Goal: Transaction & Acquisition: Purchase product/service

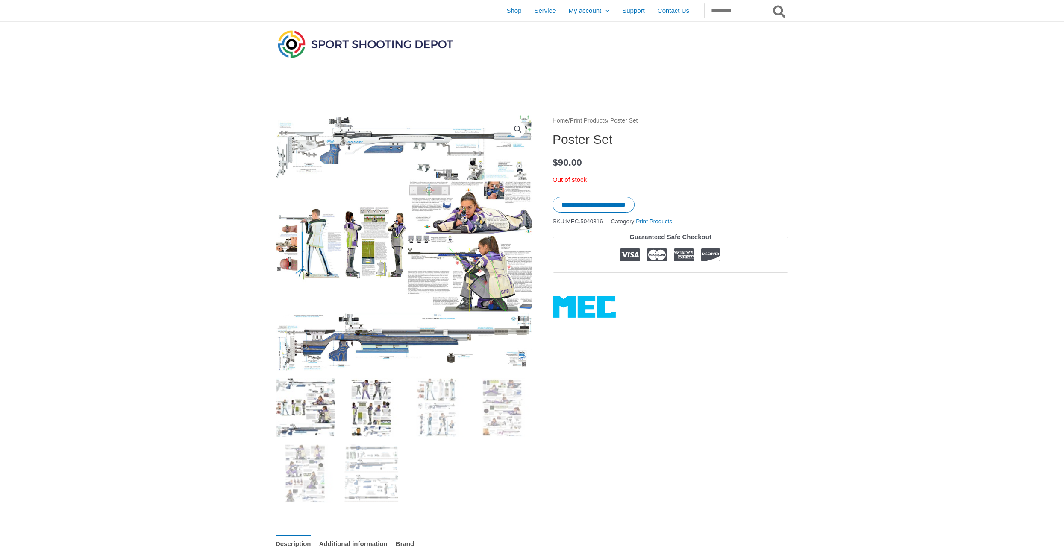
click at [379, 411] on img at bounding box center [370, 407] width 59 height 59
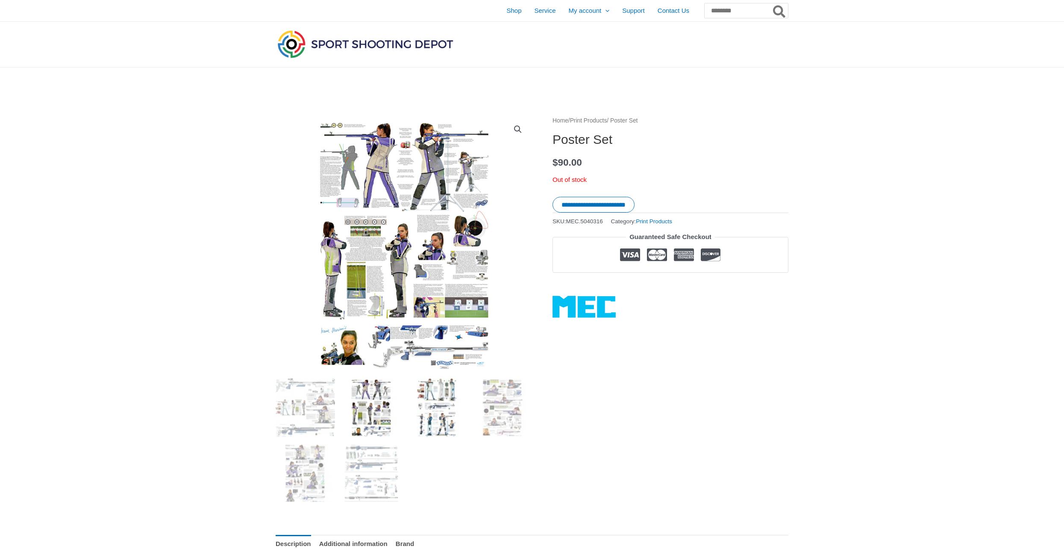
click at [439, 407] on img at bounding box center [436, 407] width 59 height 59
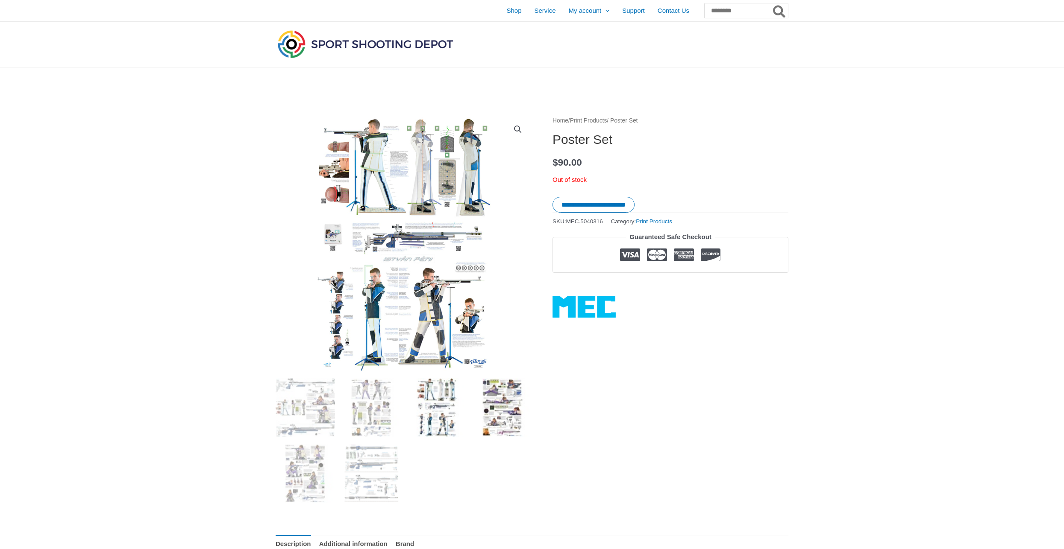
click at [485, 407] on img at bounding box center [502, 407] width 59 height 59
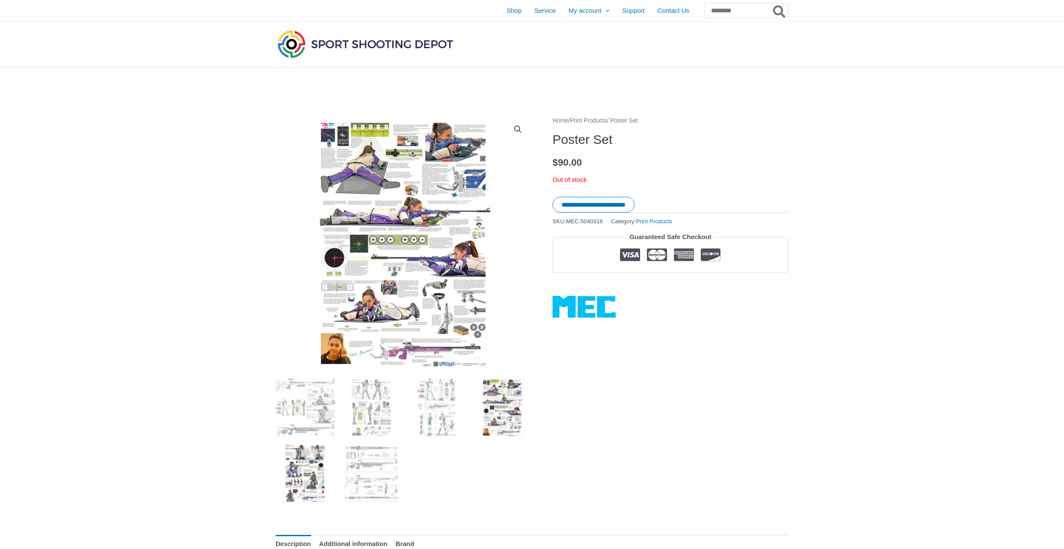
click at [323, 466] on img at bounding box center [305, 473] width 59 height 59
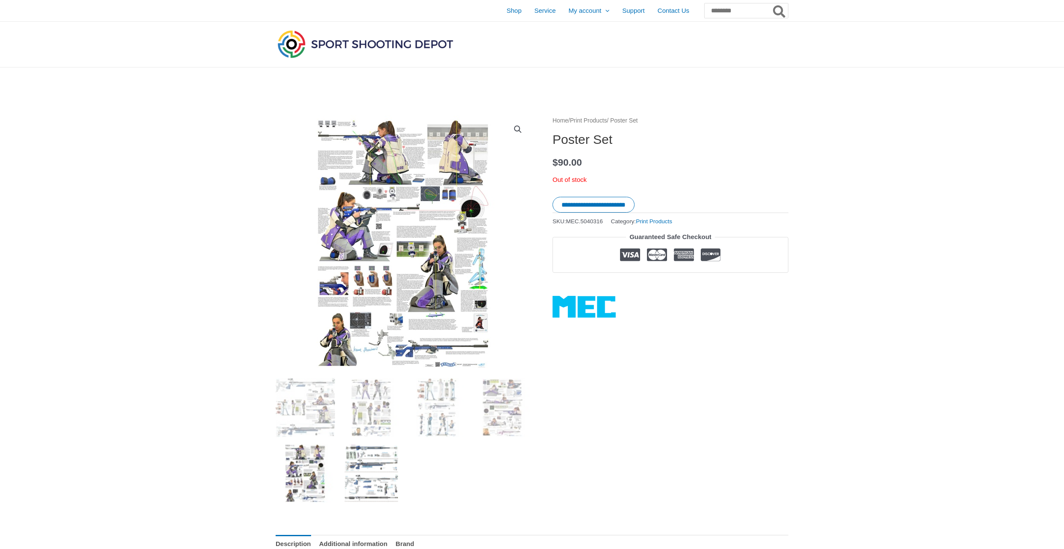
click at [379, 465] on img at bounding box center [370, 473] width 59 height 59
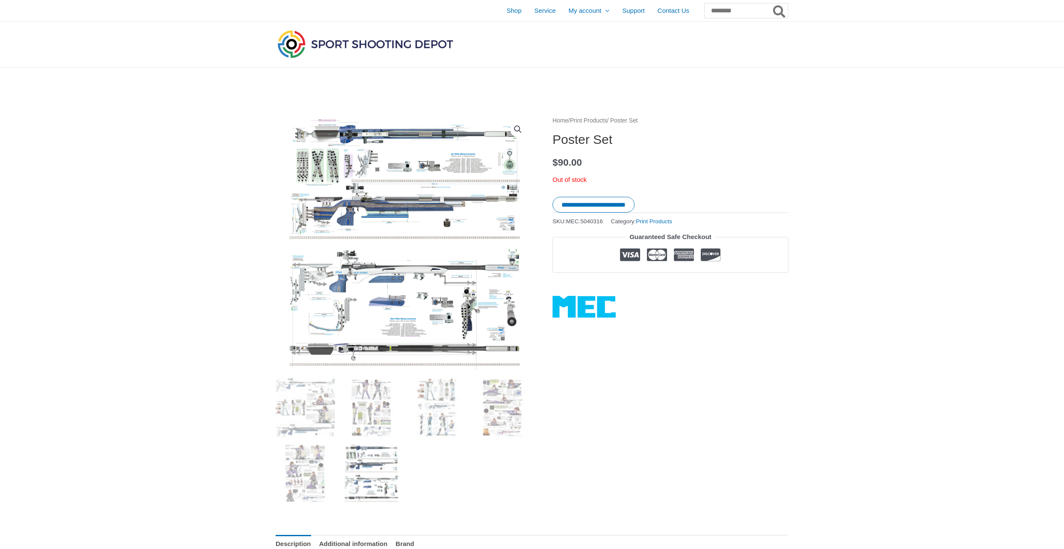
click at [599, 123] on link "Print Products" at bounding box center [588, 121] width 37 height 6
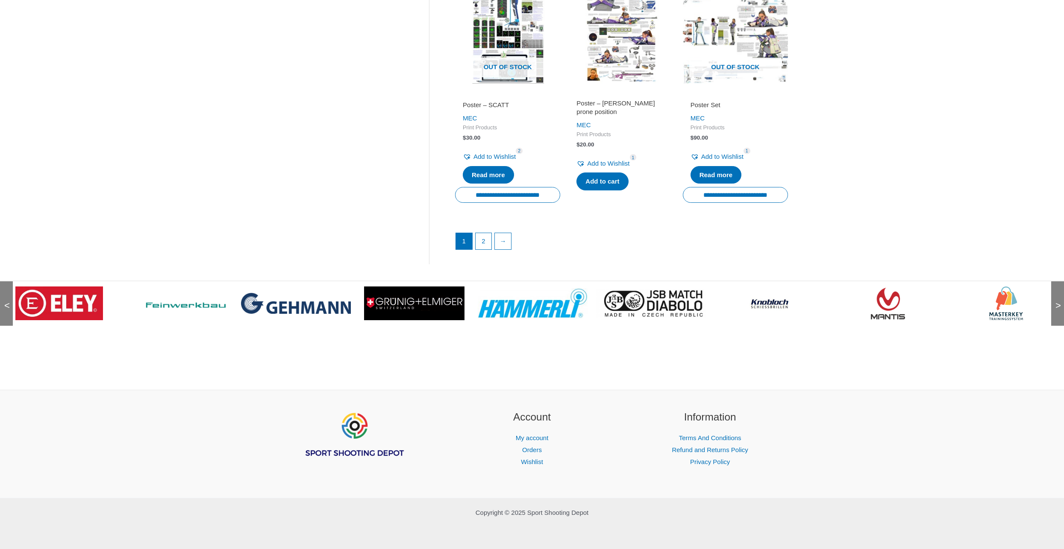
scroll to position [1183, 0]
click at [485, 242] on link "2" at bounding box center [484, 241] width 16 height 17
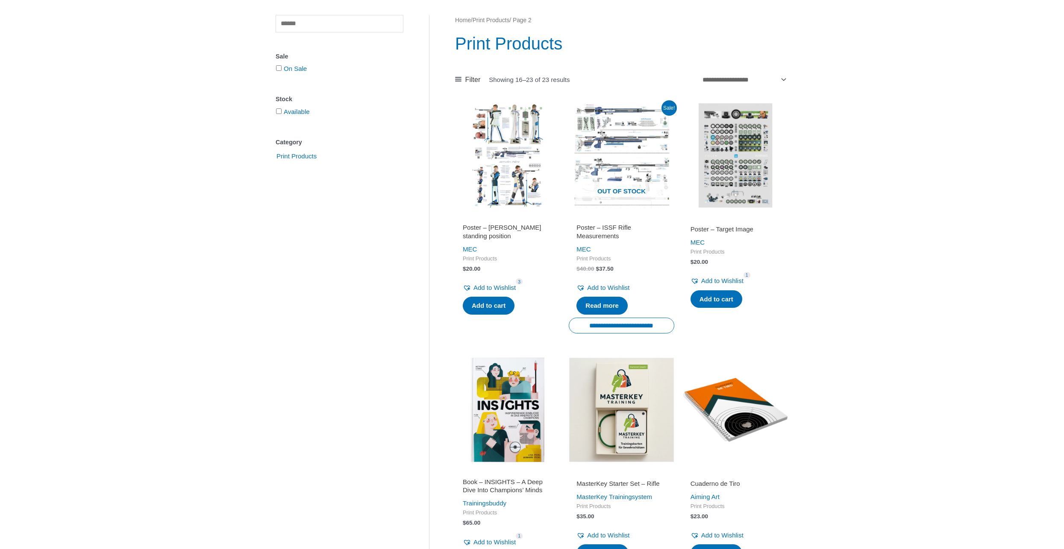
scroll to position [85, 0]
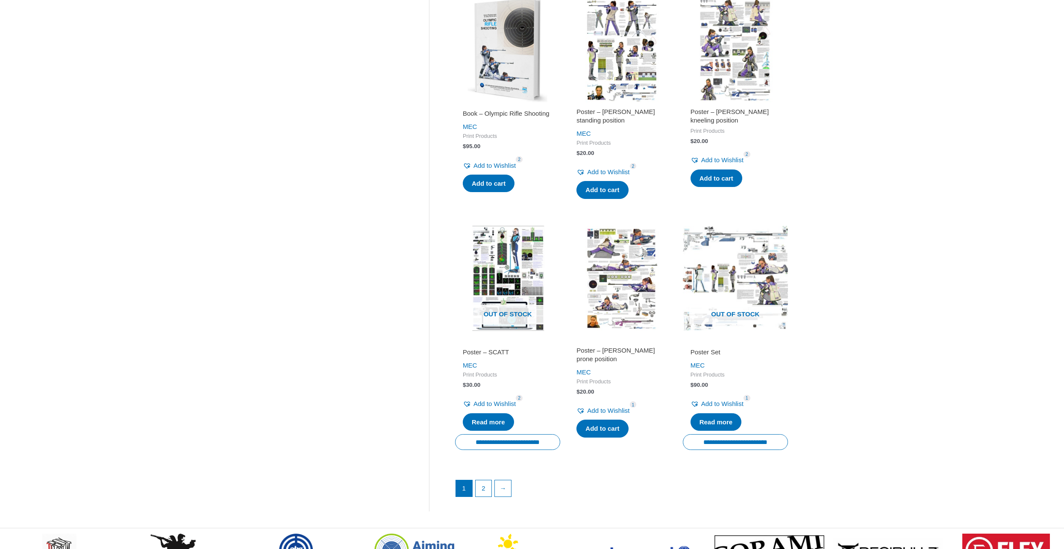
scroll to position [896, 0]
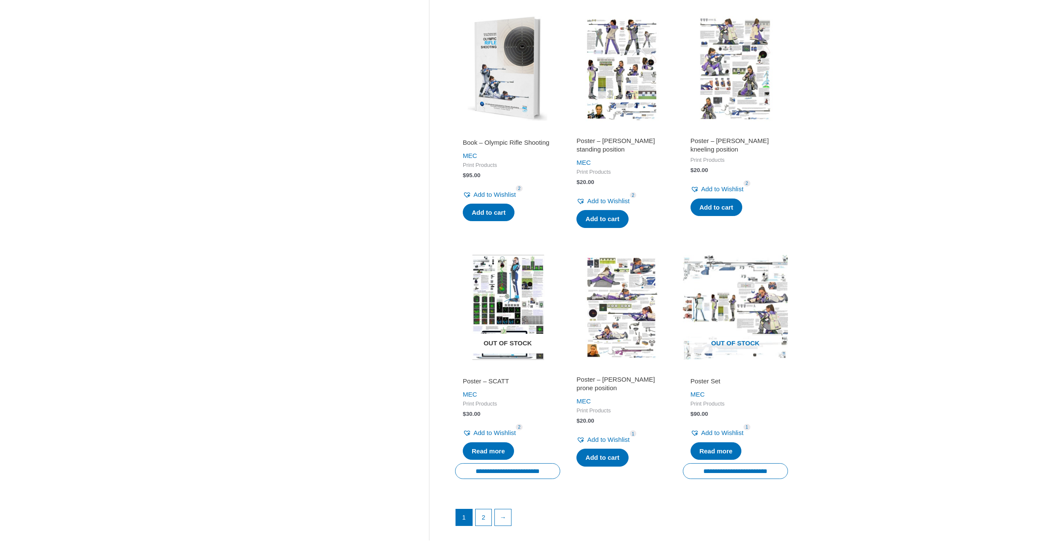
click at [524, 289] on img at bounding box center [507, 307] width 105 height 105
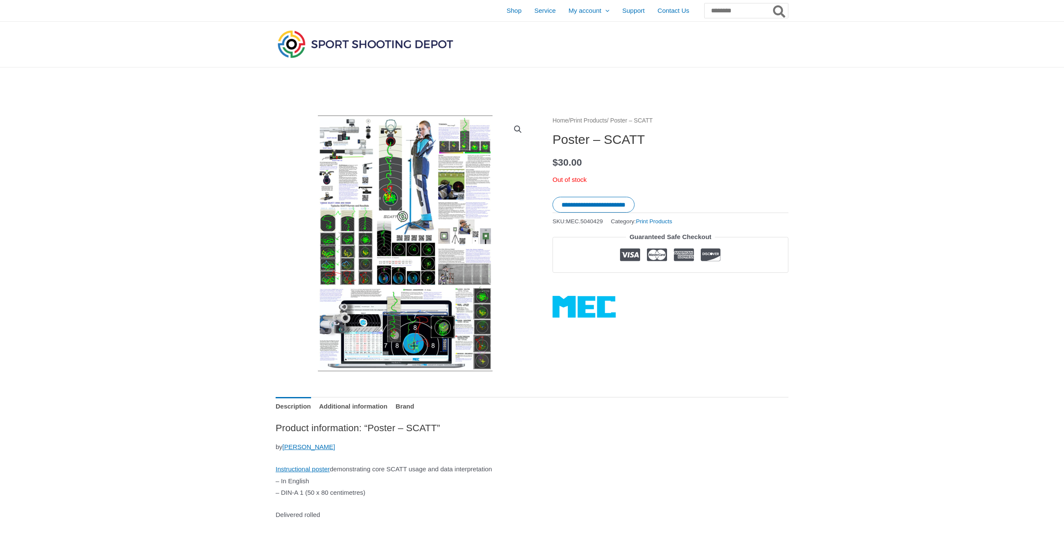
click at [423, 237] on img at bounding box center [489, 328] width 427 height 427
click at [410, 295] on img at bounding box center [399, 208] width 427 height 427
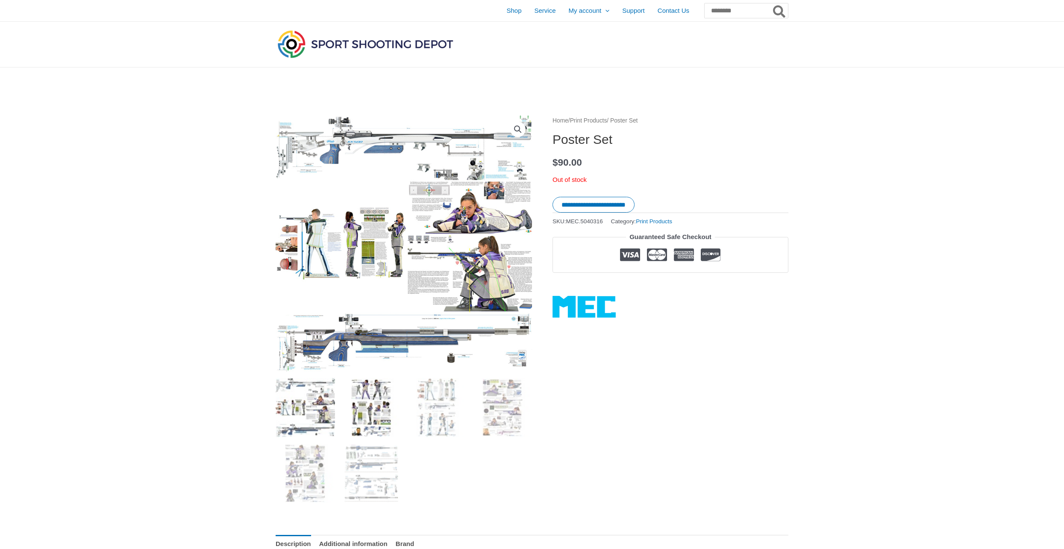
click at [377, 397] on img at bounding box center [370, 407] width 59 height 59
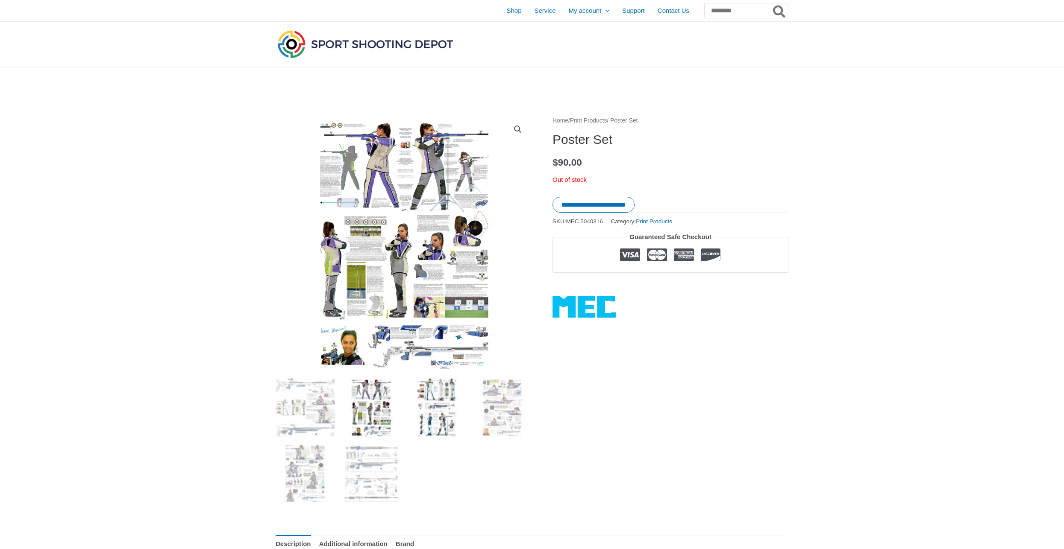
click at [435, 400] on img at bounding box center [436, 407] width 59 height 59
